Goal: Transaction & Acquisition: Purchase product/service

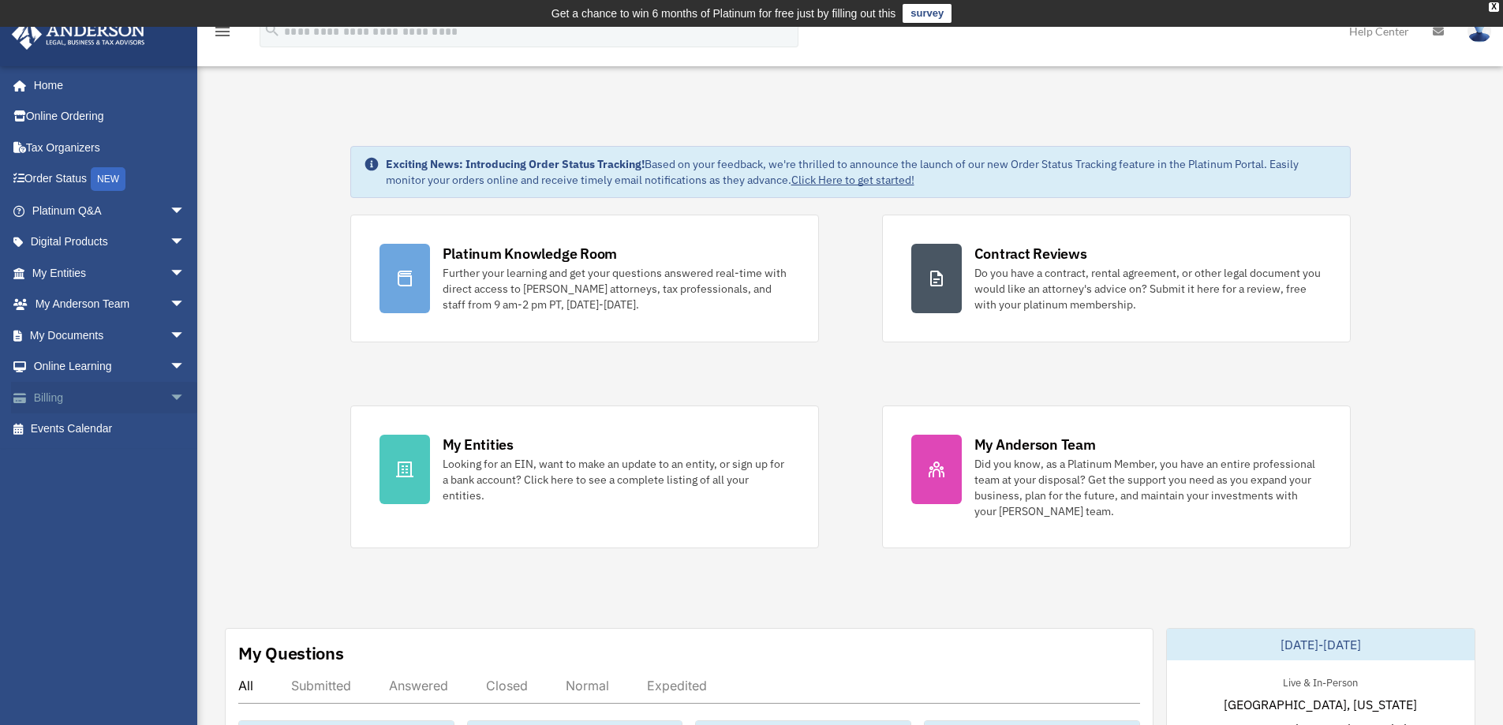
click at [56, 389] on link "Billing arrow_drop_down" at bounding box center [110, 398] width 198 height 32
click at [170, 392] on span "arrow_drop_down" at bounding box center [186, 398] width 32 height 32
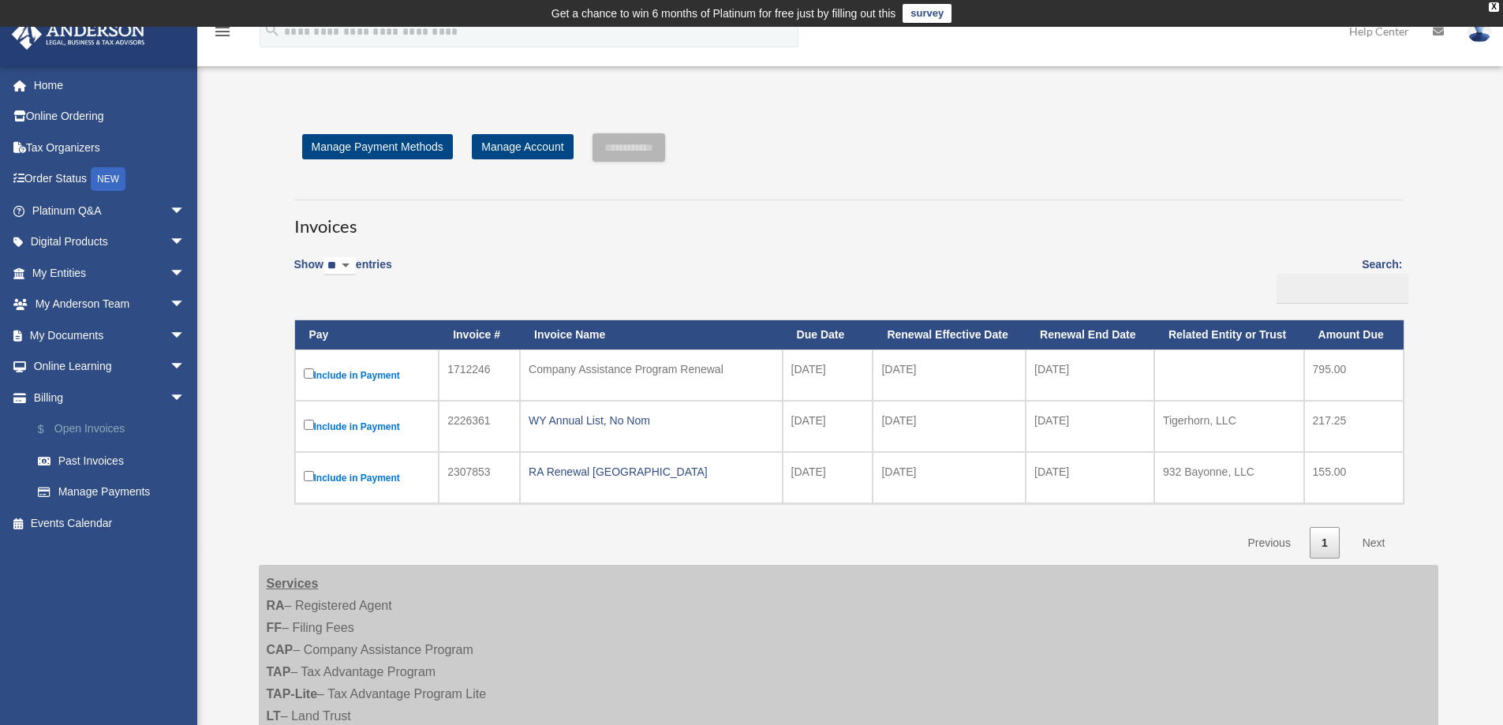
click at [91, 419] on link "$ Open Invoices" at bounding box center [115, 429] width 187 height 32
click at [577, 421] on div "WY Annual List, No Nom" at bounding box center [651, 421] width 245 height 22
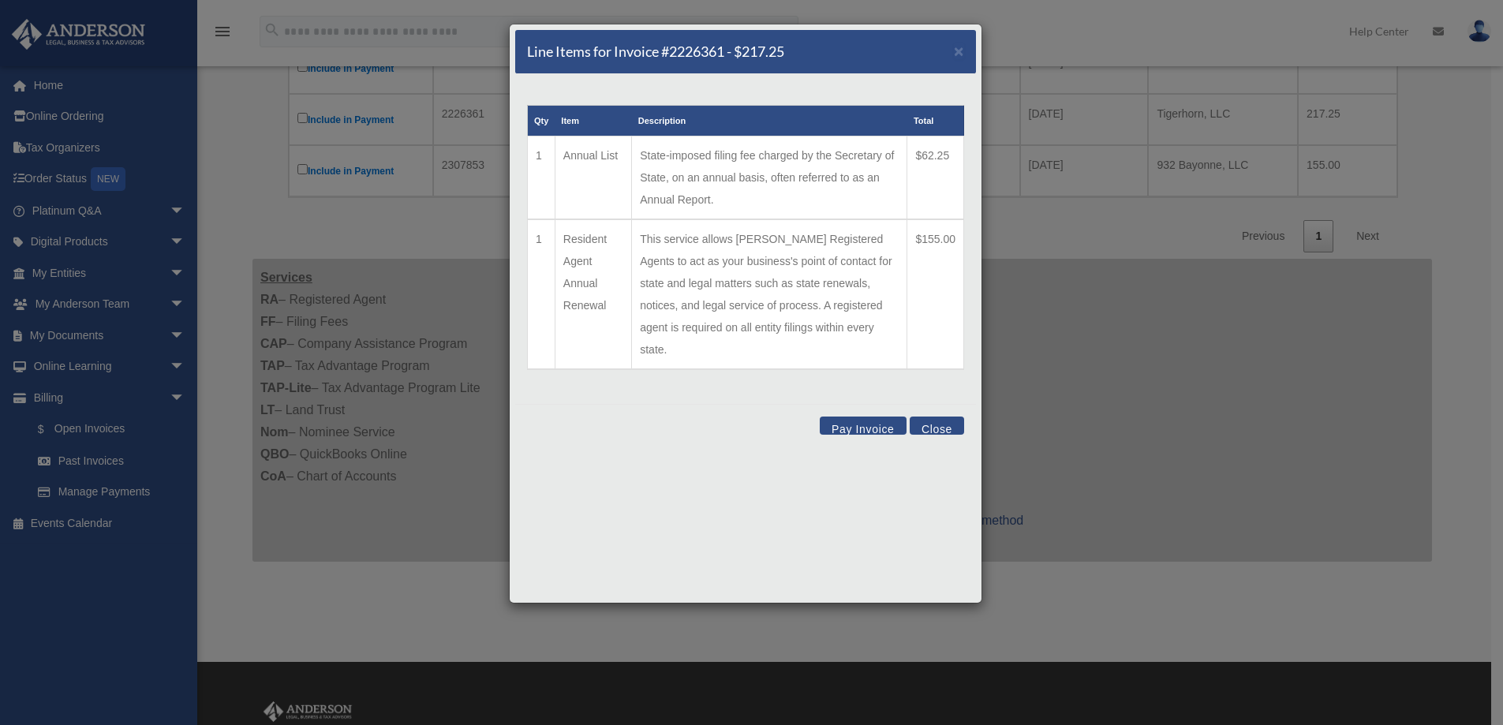
scroll to position [316, 0]
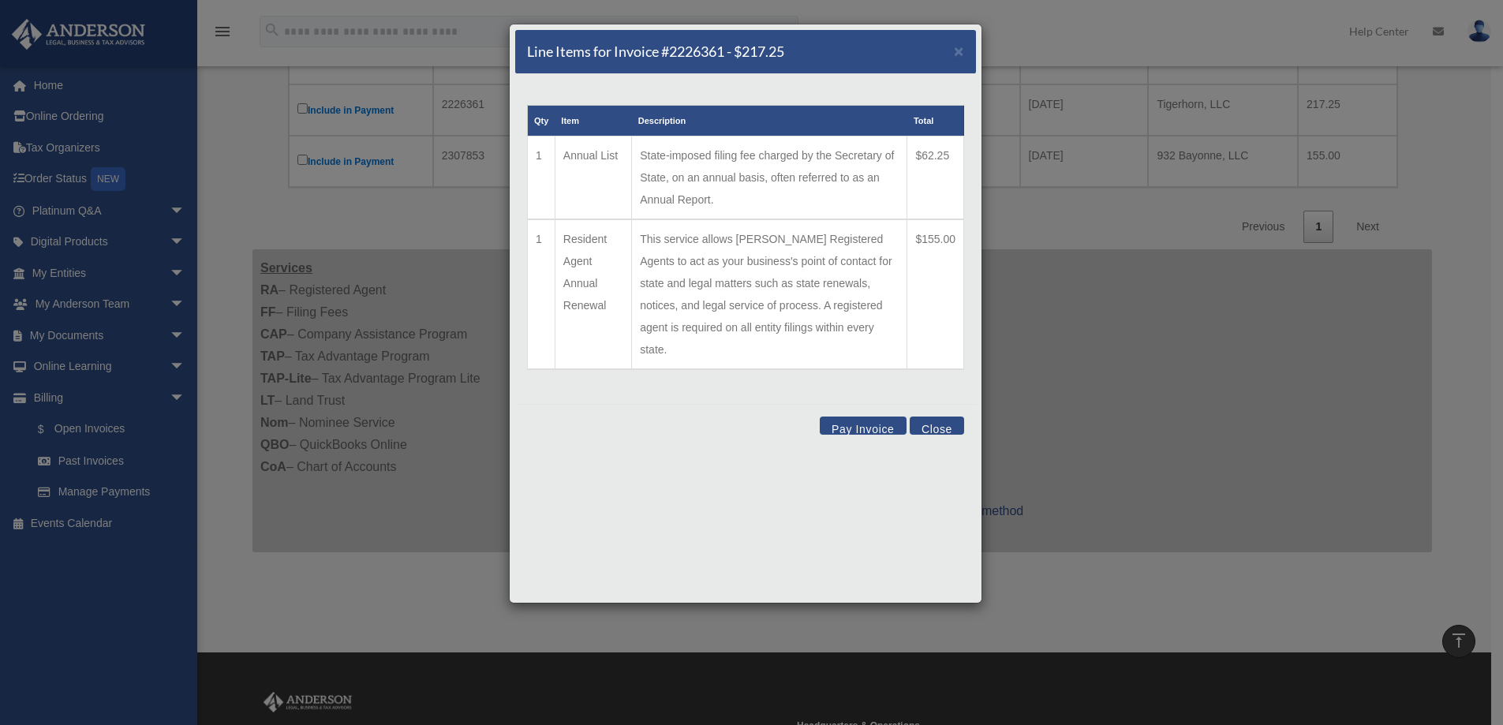
click at [869, 417] on button "Pay Invoice" at bounding box center [863, 426] width 87 height 18
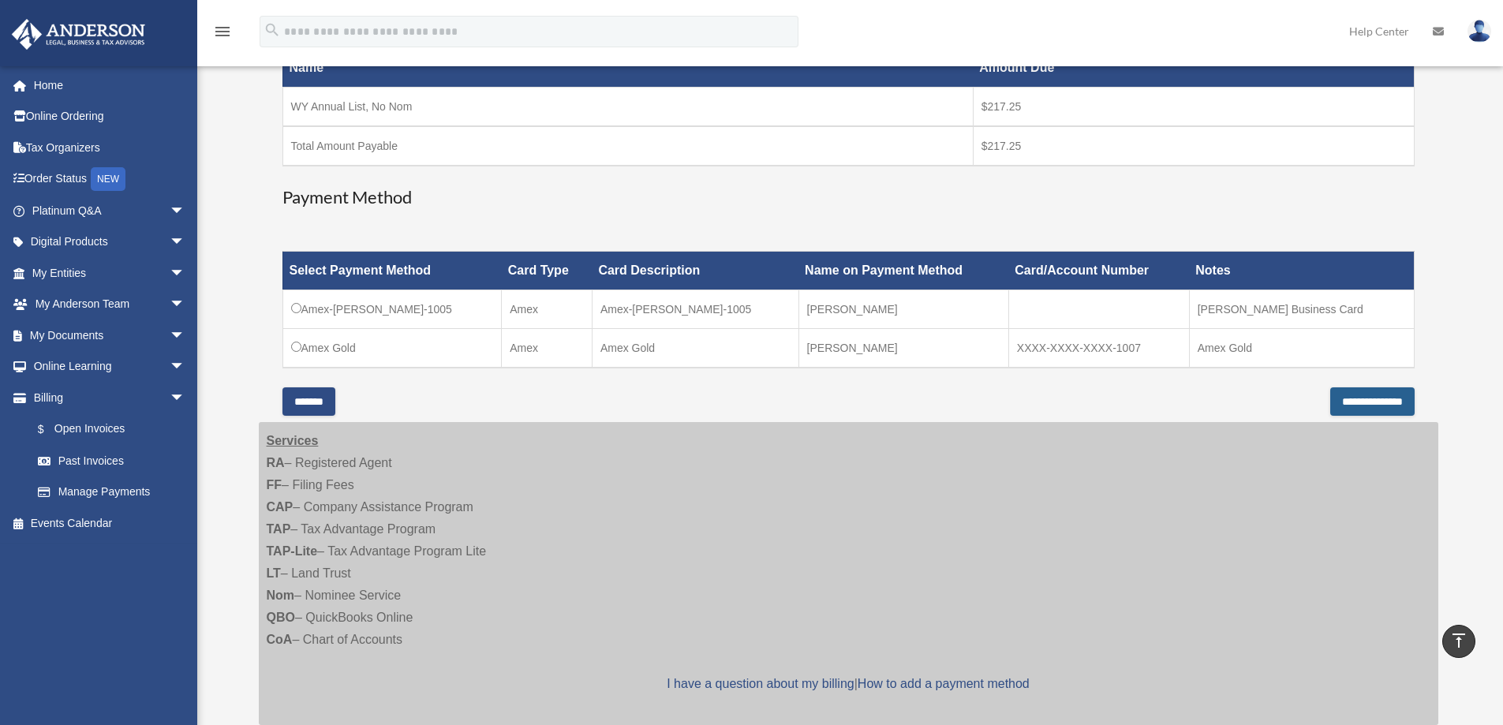
click at [1335, 397] on input "**********" at bounding box center [1372, 401] width 84 height 28
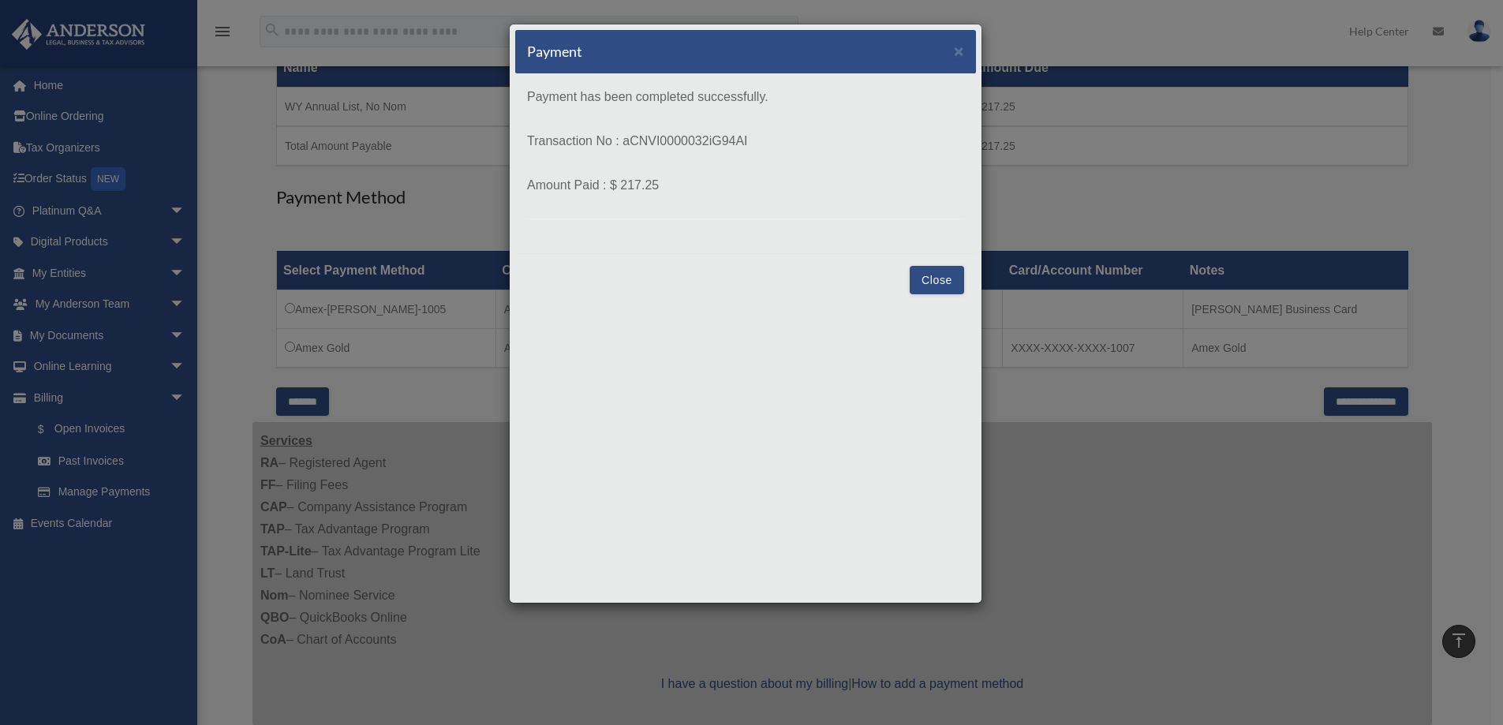
click at [952, 282] on button "Close" at bounding box center [937, 280] width 54 height 28
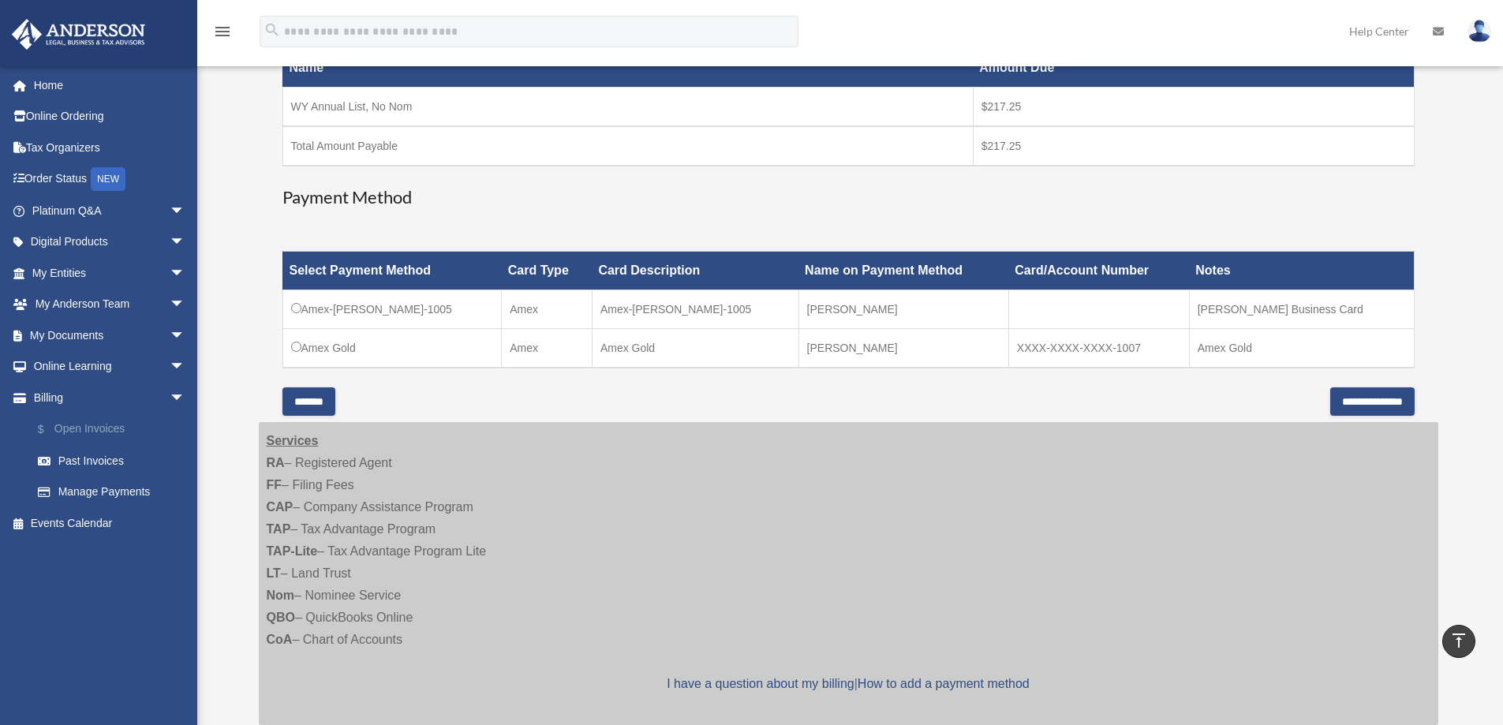
click at [93, 423] on link "$ Open Invoices" at bounding box center [115, 429] width 187 height 32
